Goal: Task Accomplishment & Management: Manage account settings

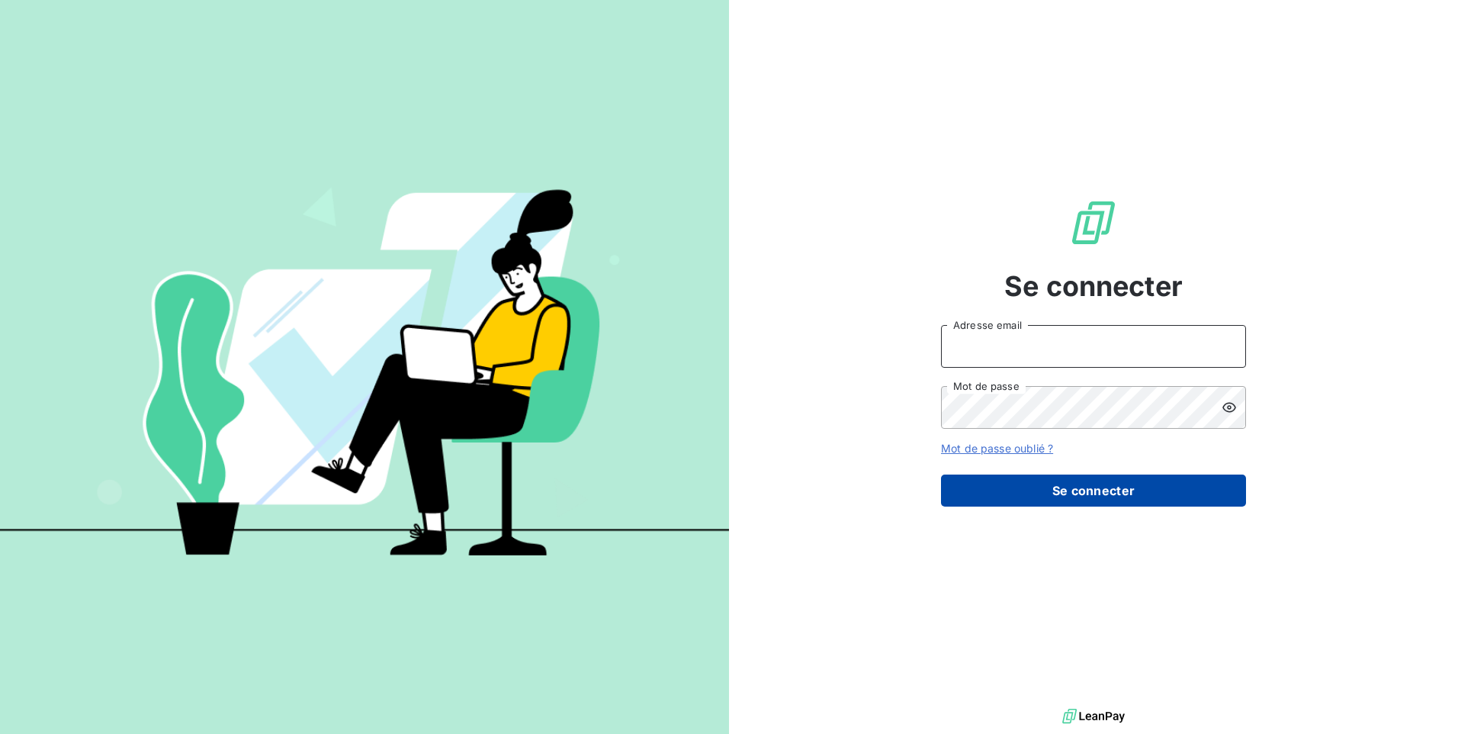
type input "[EMAIL_ADDRESS][DOMAIN_NAME]"
click at [1134, 501] on button "Se connecter" at bounding box center [1093, 490] width 305 height 32
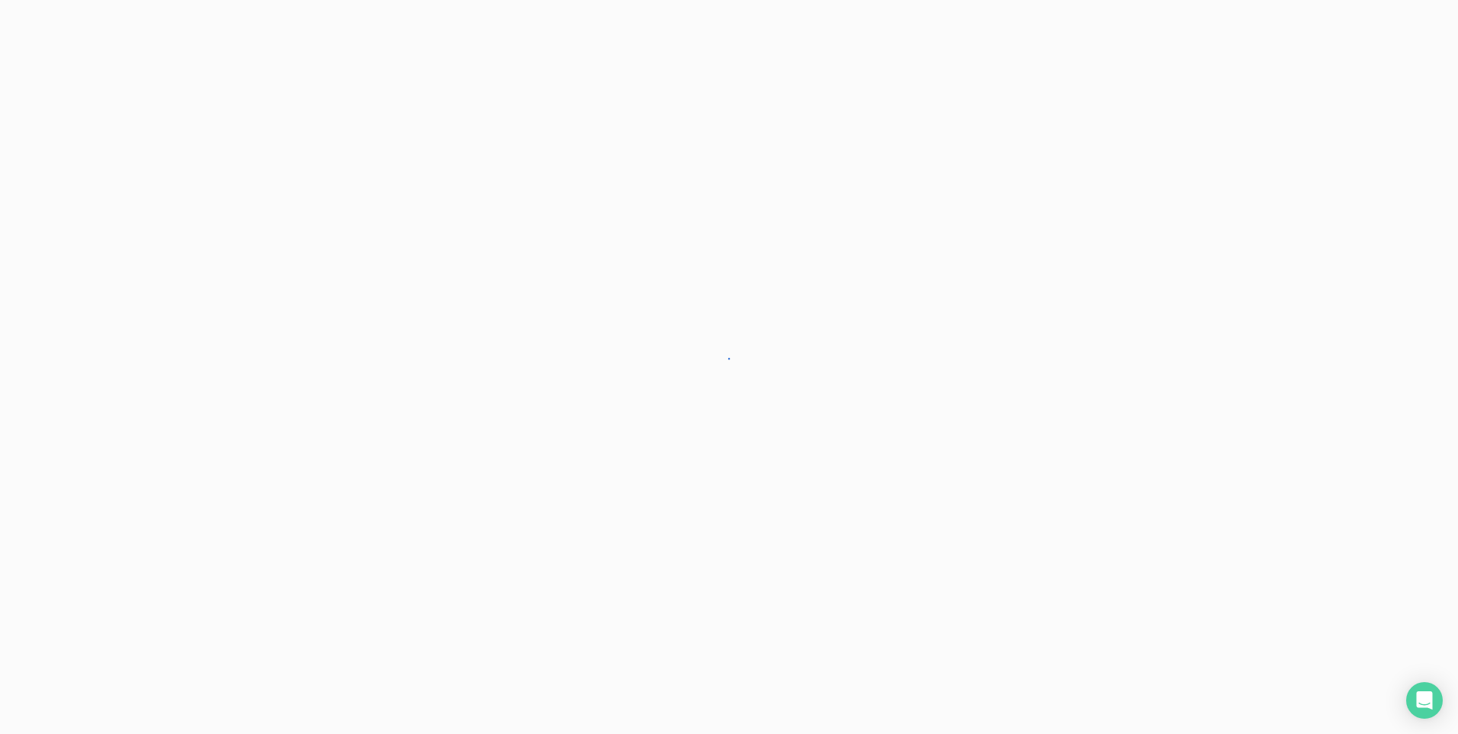
click at [1137, 498] on div at bounding box center [729, 367] width 1458 height 734
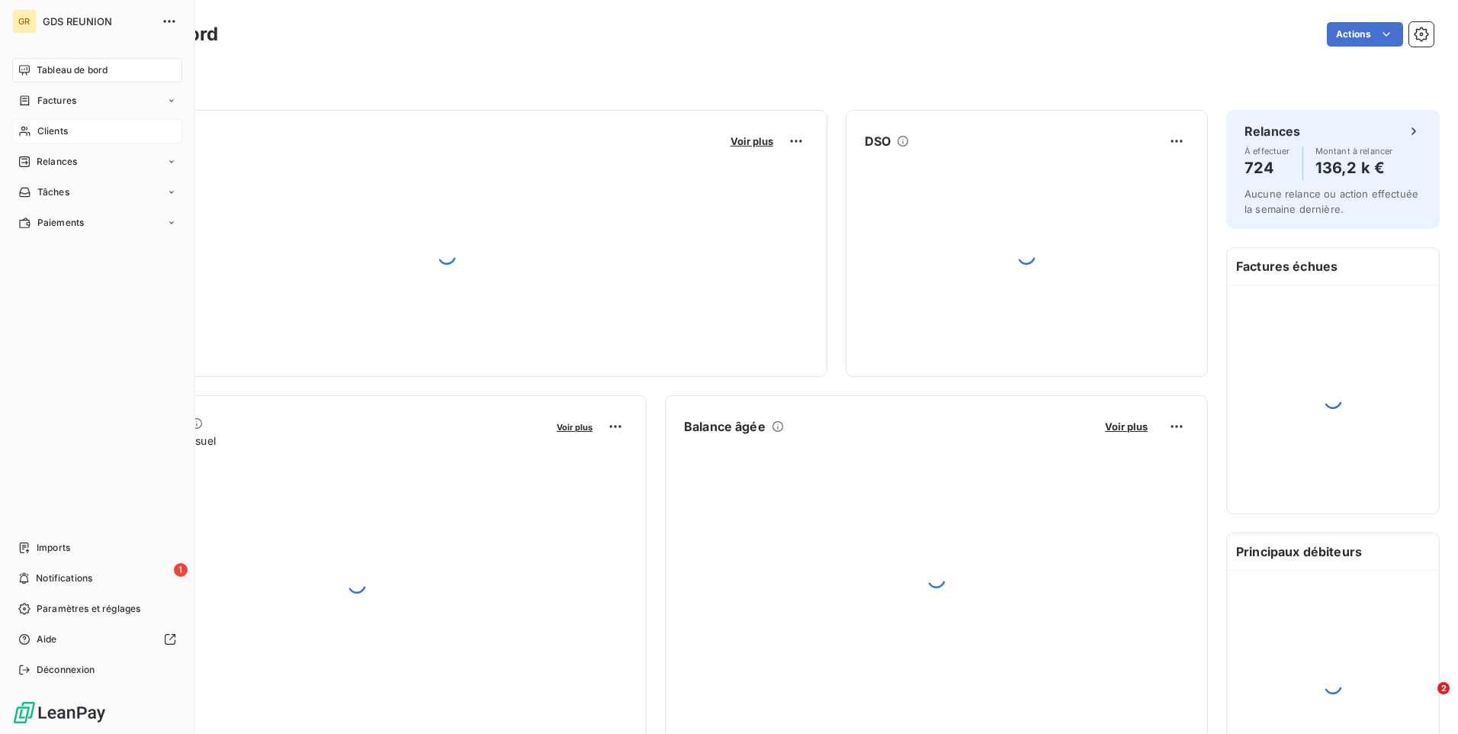
click at [58, 132] on span "Clients" at bounding box center [52, 131] width 31 height 14
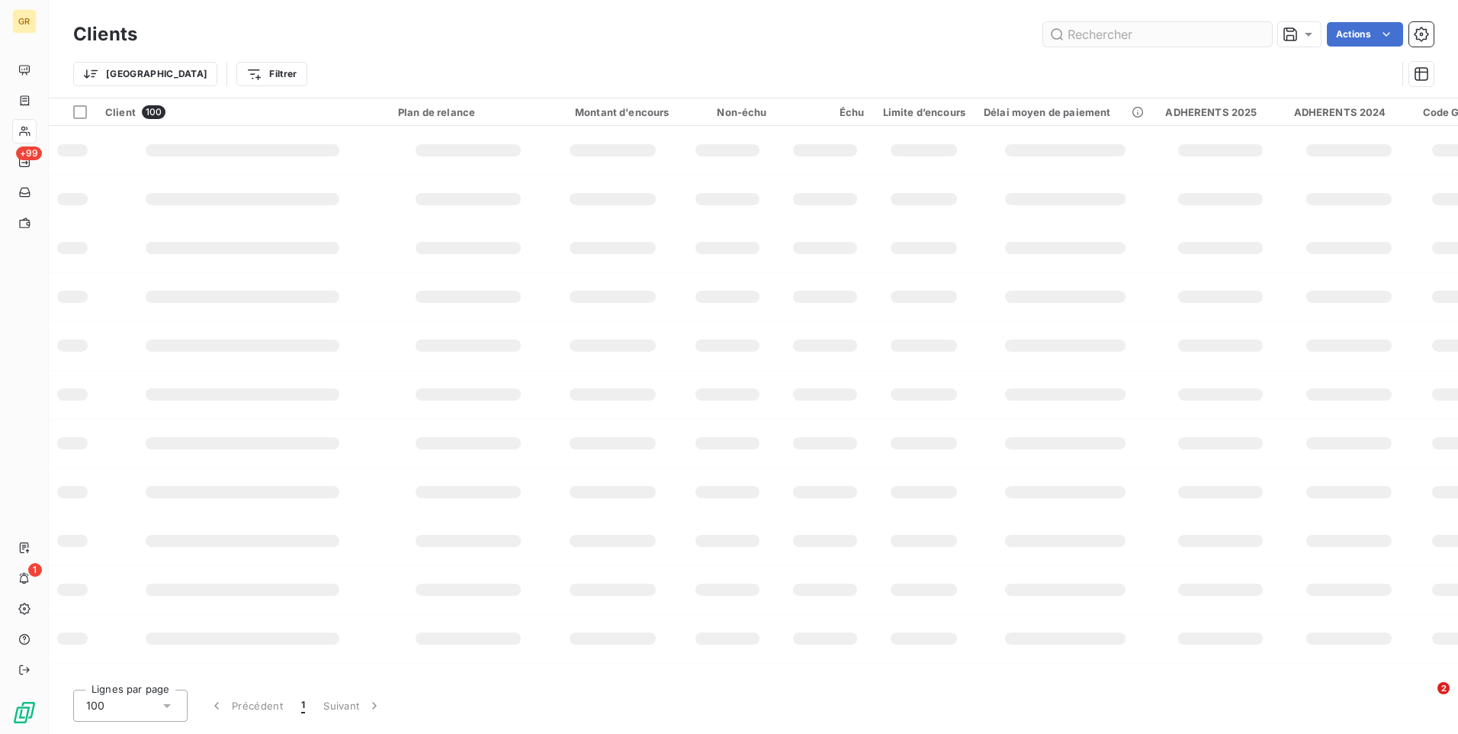
click at [1099, 37] on input "text" at bounding box center [1157, 34] width 229 height 24
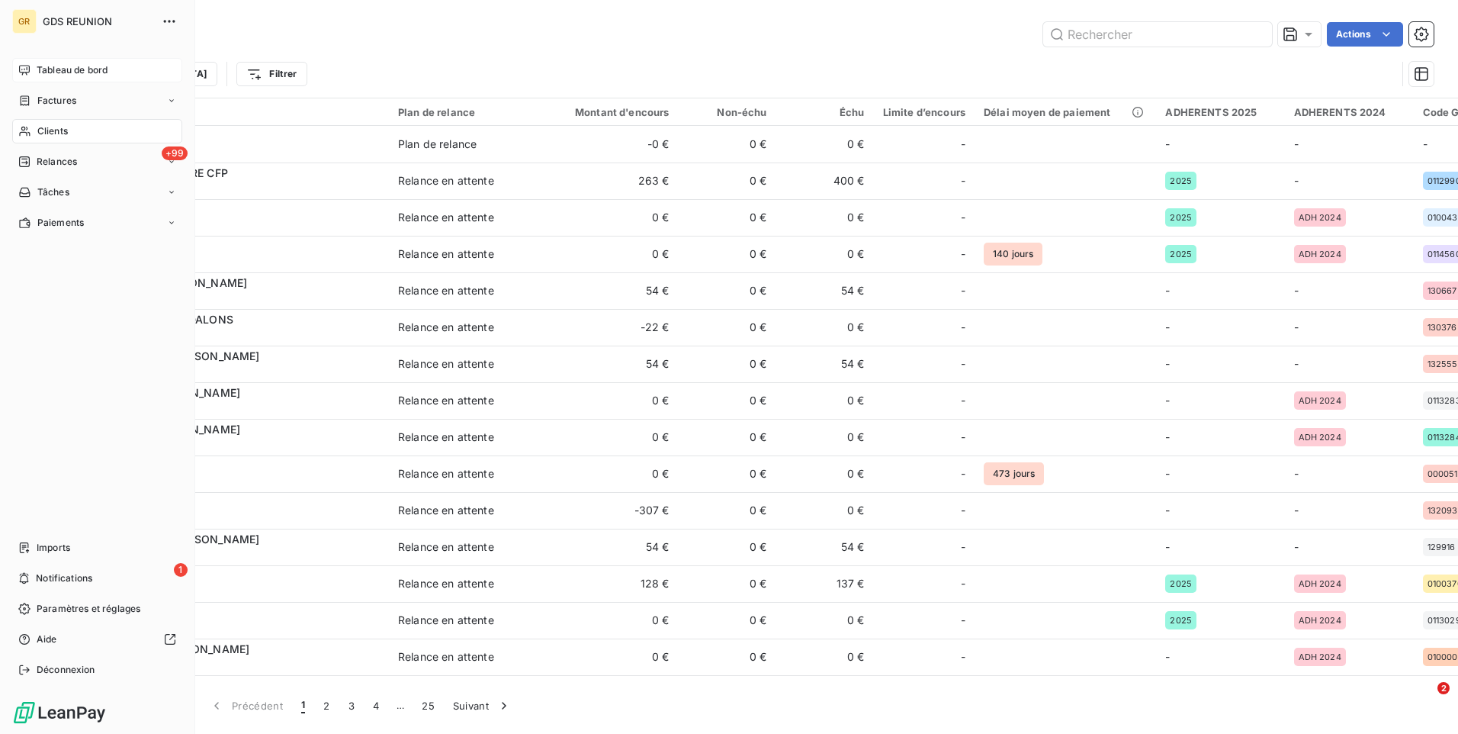
click at [56, 75] on span "Tableau de bord" at bounding box center [72, 70] width 71 height 14
